Goal: Transaction & Acquisition: Purchase product/service

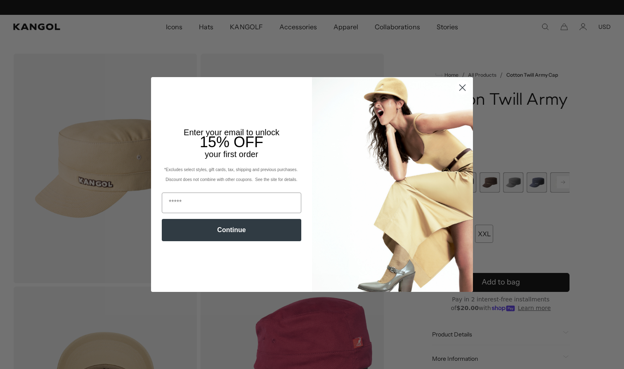
scroll to position [0, 170]
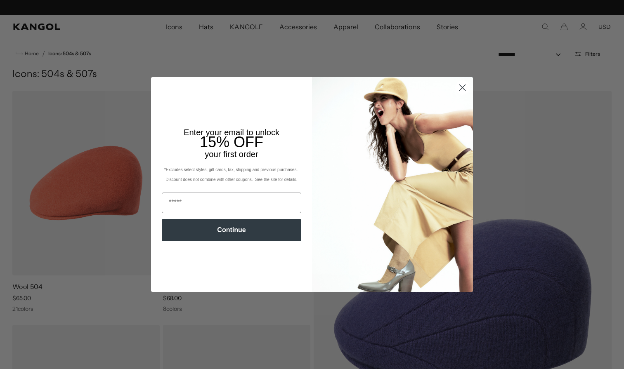
scroll to position [0, 170]
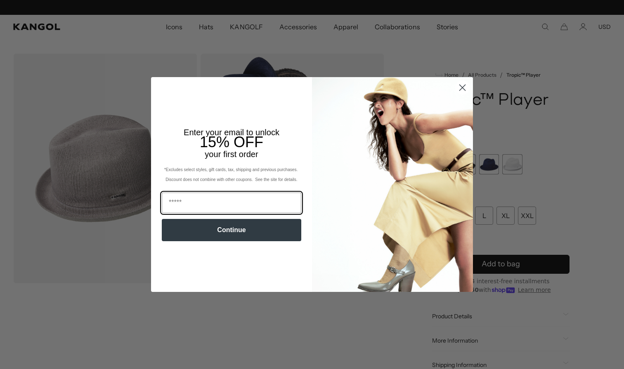
scroll to position [0, 170]
